Goal: Navigation & Orientation: Find specific page/section

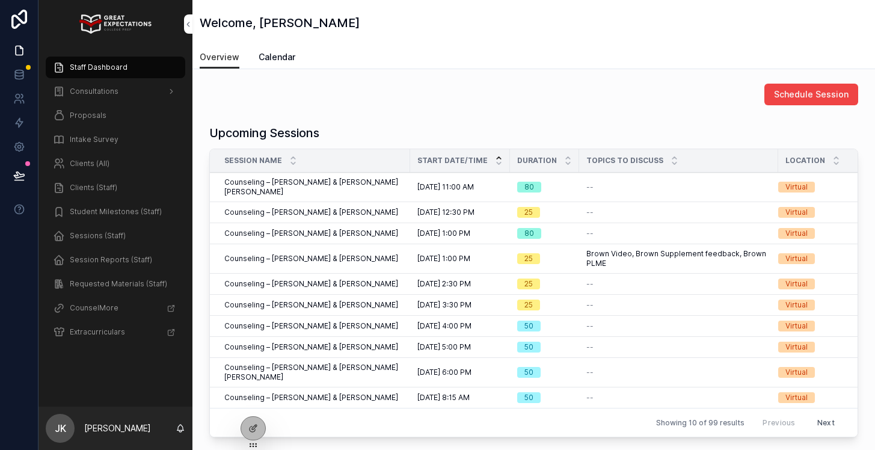
click at [97, 112] on span "Proposals" at bounding box center [88, 116] width 37 height 10
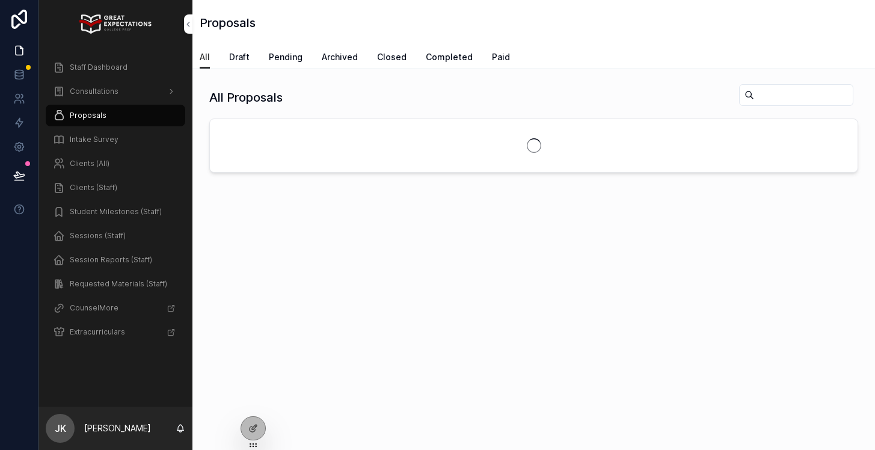
click at [107, 93] on span "Consultations" at bounding box center [94, 92] width 49 height 10
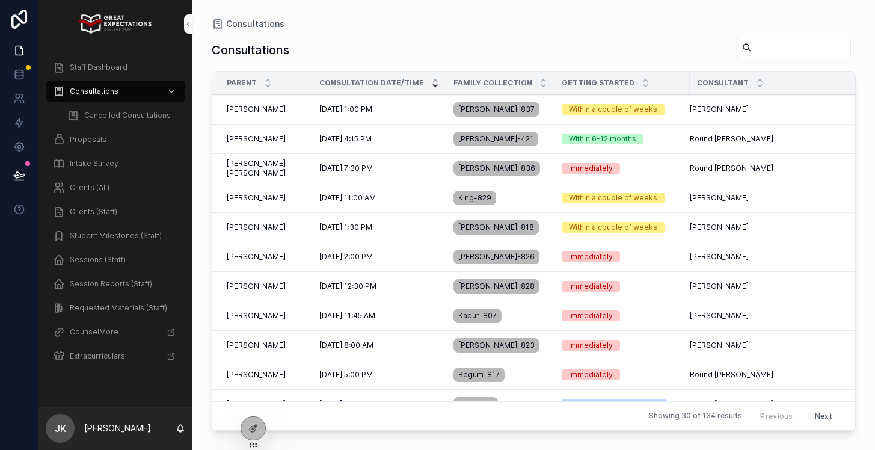
click at [294, 105] on div "[PERSON_NAME] [PERSON_NAME]" at bounding box center [266, 110] width 78 height 10
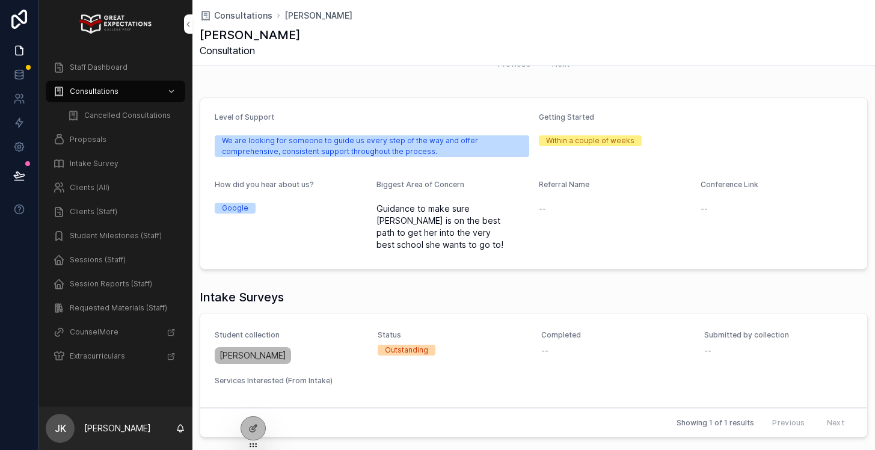
scroll to position [416, 0]
